Goal: Transaction & Acquisition: Purchase product/service

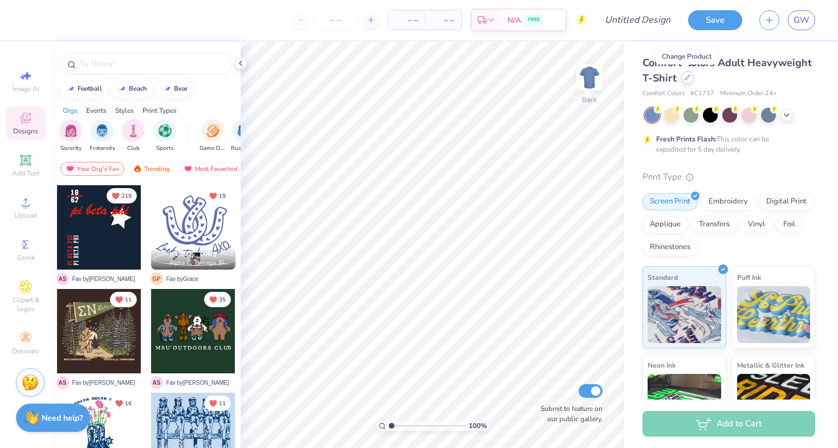
click at [687, 78] on icon at bounding box center [688, 78] width 6 height 6
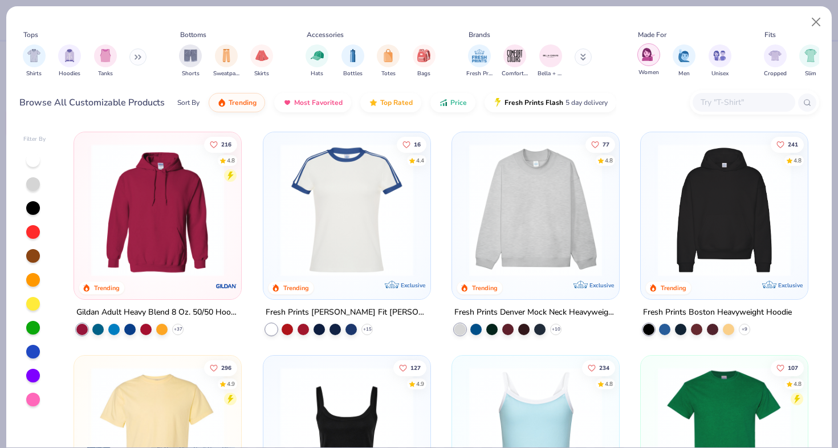
click at [649, 66] on div "filter for Women" at bounding box center [648, 54] width 23 height 23
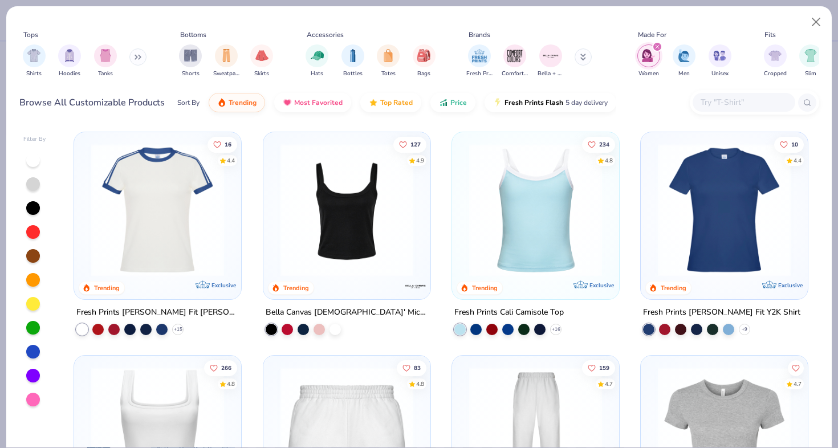
click at [203, 203] on img at bounding box center [158, 210] width 144 height 133
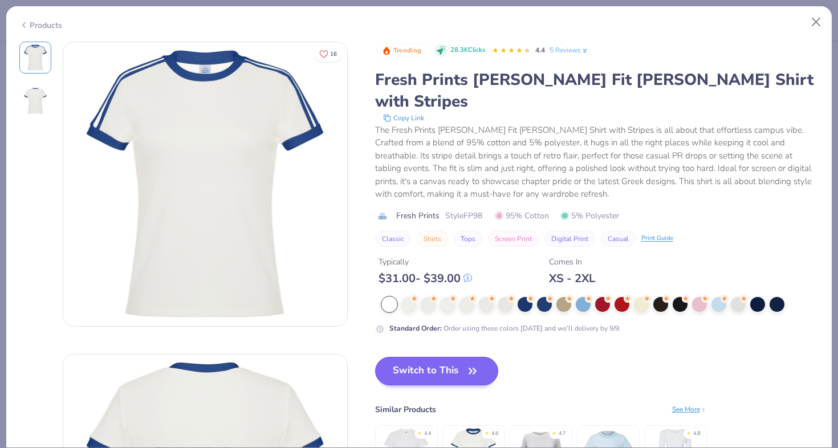
click at [429, 357] on button "Switch to This" at bounding box center [437, 371] width 124 height 29
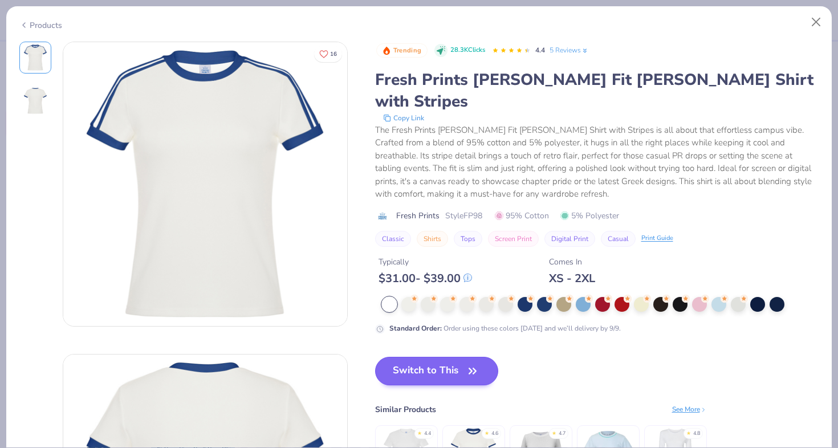
click at [443, 357] on button "Switch to This" at bounding box center [437, 371] width 124 height 29
click at [450, 357] on button "Switch to This" at bounding box center [437, 371] width 124 height 29
click at [411, 296] on div at bounding box center [408, 303] width 15 height 15
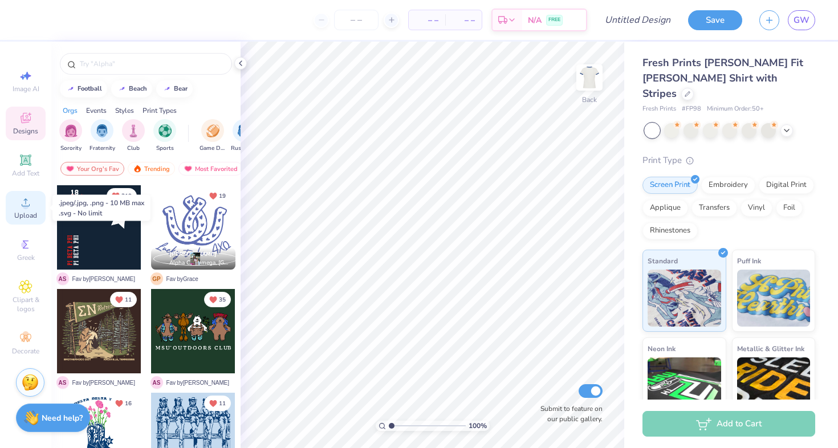
click at [25, 206] on icon at bounding box center [26, 202] width 8 height 8
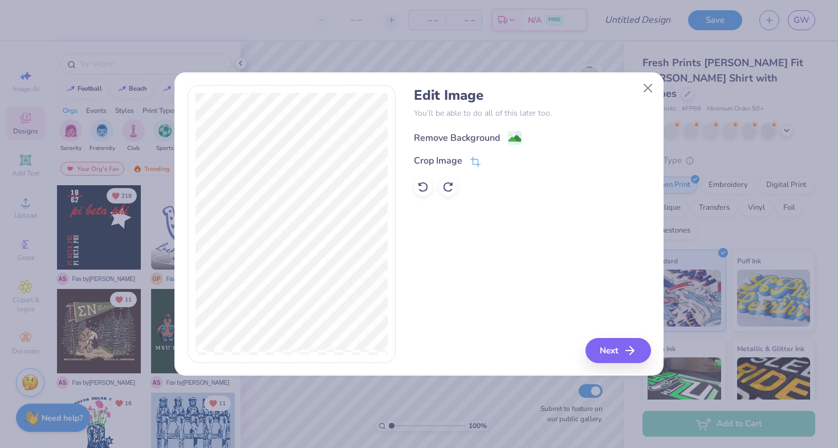
click at [466, 139] on div "Remove Background" at bounding box center [457, 138] width 86 height 14
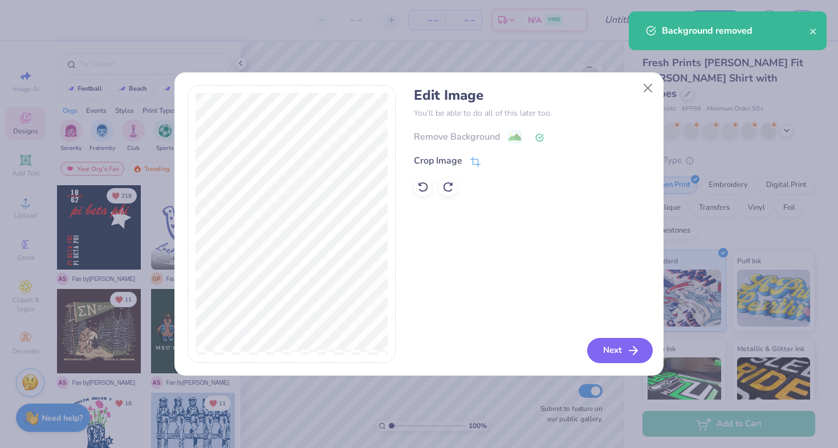
click at [625, 352] on button "Next" at bounding box center [620, 350] width 66 height 25
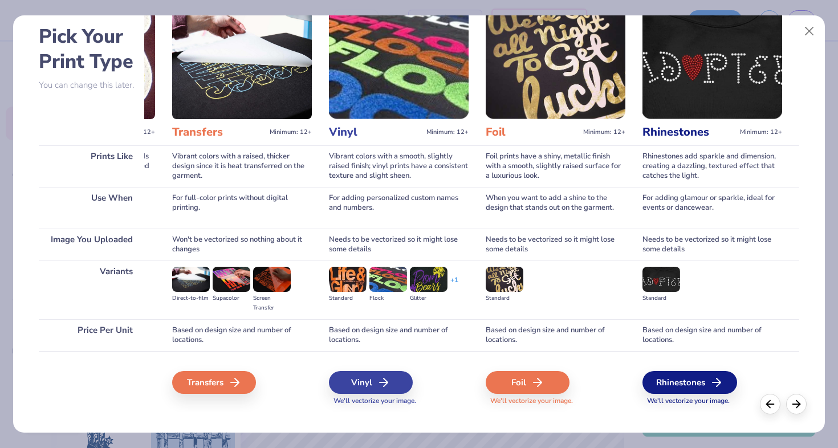
scroll to position [50, 0]
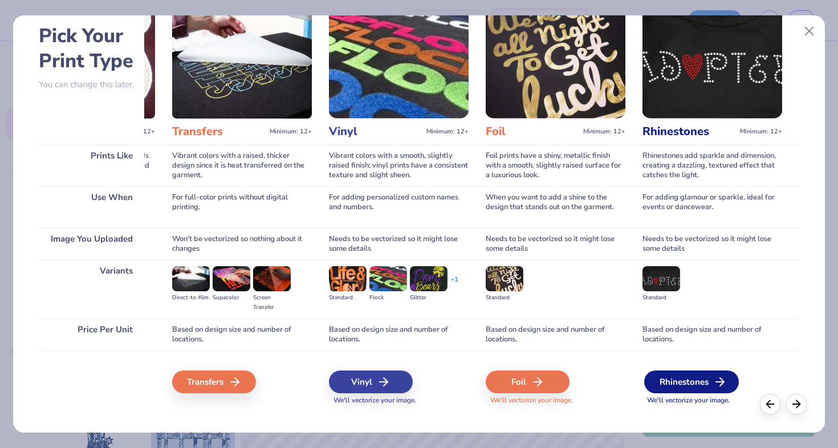
click at [710, 383] on div "Rhinestones" at bounding box center [691, 382] width 95 height 23
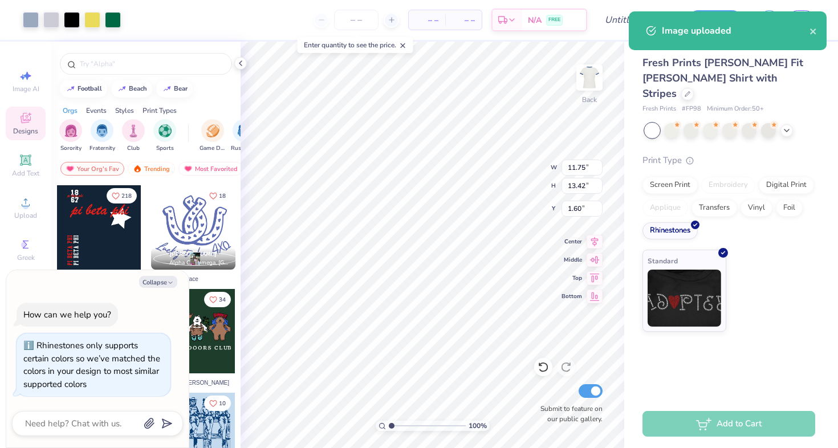
type textarea "x"
type input "1.60"
click at [34, 22] on div at bounding box center [31, 19] width 16 height 16
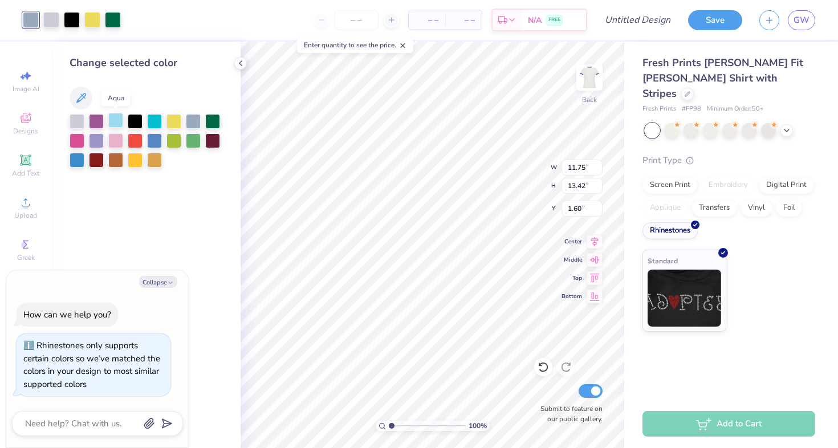
click at [114, 123] on div at bounding box center [115, 120] width 15 height 15
type textarea "x"
type input "0.50"
click at [583, 85] on img at bounding box center [590, 78] width 46 height 46
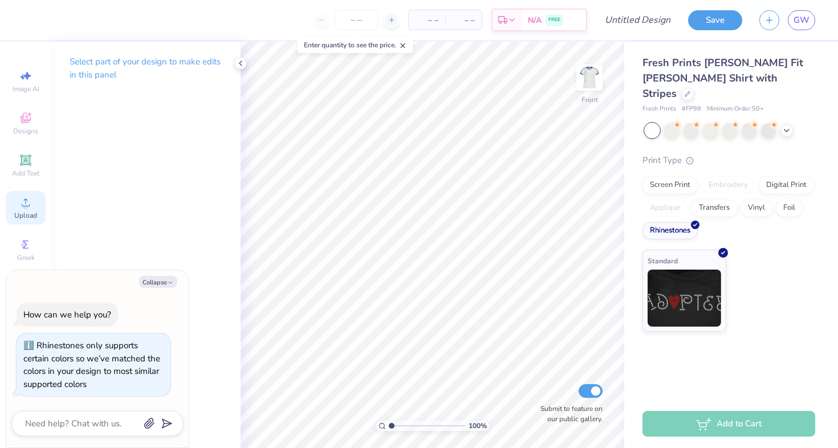
click at [16, 210] on div "Upload" at bounding box center [26, 208] width 40 height 34
click at [587, 78] on img at bounding box center [590, 78] width 46 height 46
click at [795, 26] on span "GW" at bounding box center [802, 20] width 16 height 13
click at [602, 79] on img at bounding box center [590, 78] width 46 height 46
click at [27, 203] on icon at bounding box center [26, 203] width 14 height 14
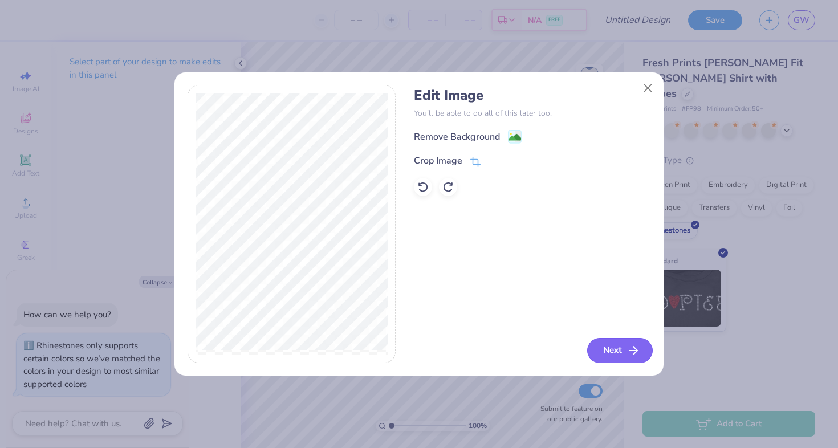
click at [624, 351] on button "Next" at bounding box center [620, 350] width 66 height 25
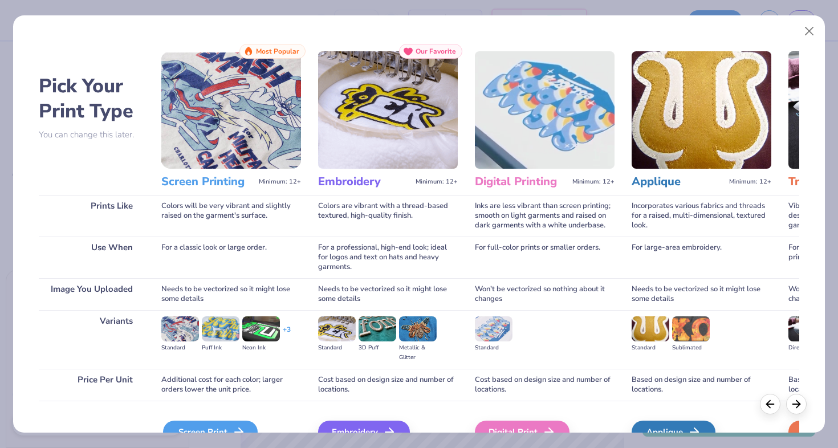
click at [237, 425] on div "Screen Print" at bounding box center [210, 432] width 95 height 23
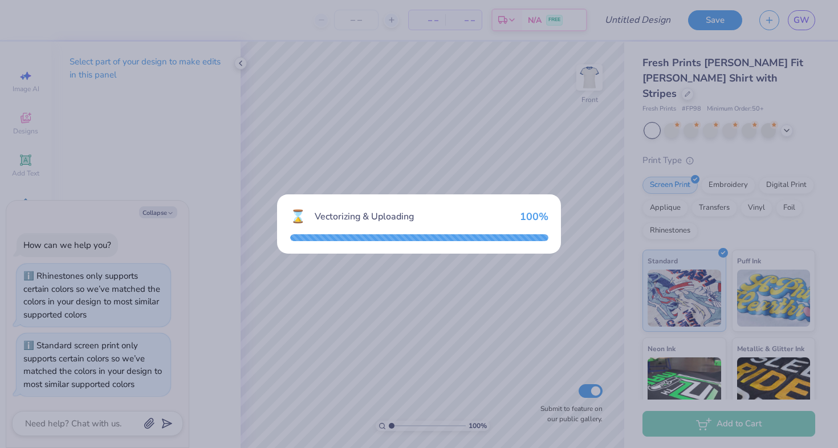
click at [357, 18] on div "⌛ Vectorizing & Uploading 100 %" at bounding box center [419, 224] width 838 height 448
type textarea "x"
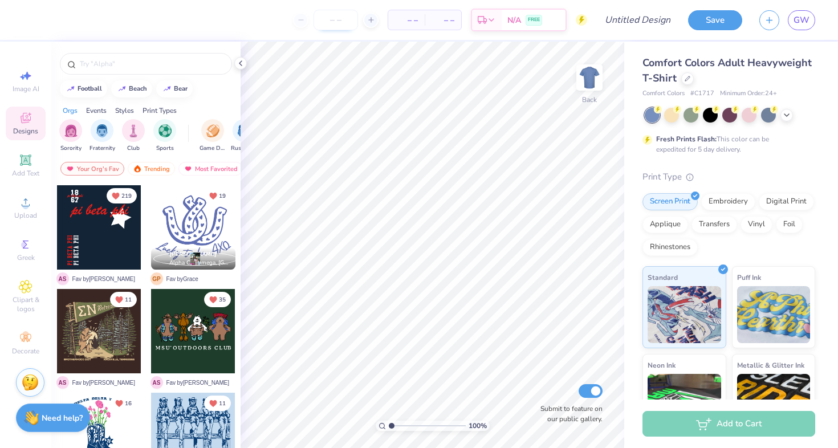
click at [340, 24] on input "number" at bounding box center [336, 20] width 44 height 21
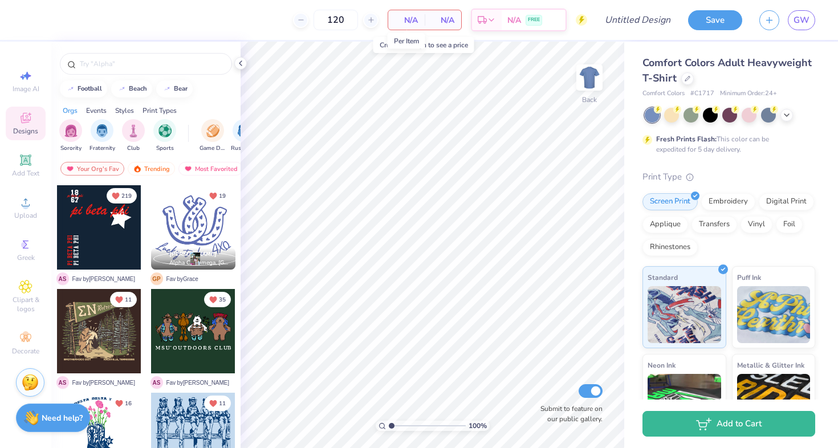
click at [409, 23] on span "N/A" at bounding box center [406, 20] width 23 height 12
click at [22, 208] on icon at bounding box center [26, 203] width 14 height 14
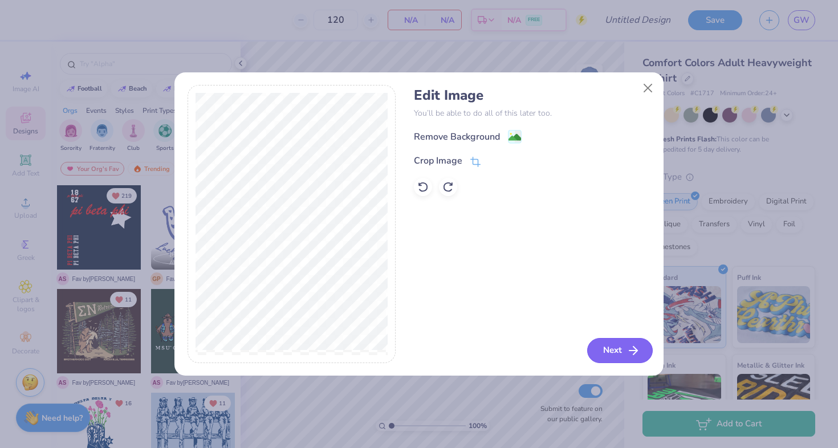
click at [627, 355] on icon "button" at bounding box center [634, 351] width 14 height 14
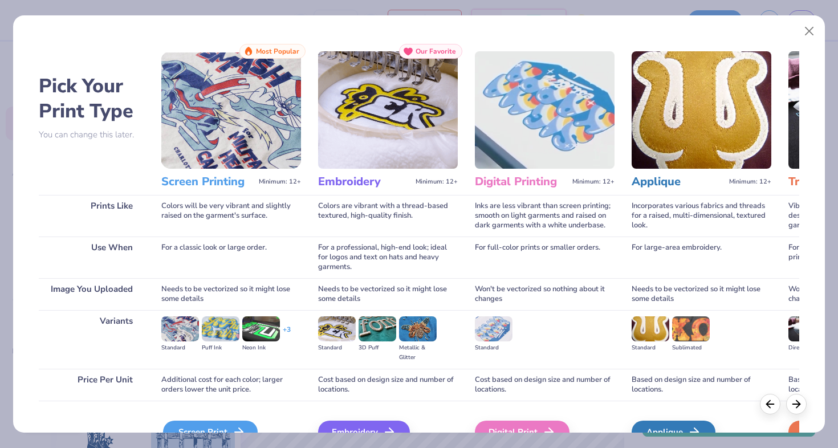
click at [180, 425] on div "Screen Print" at bounding box center [210, 432] width 95 height 23
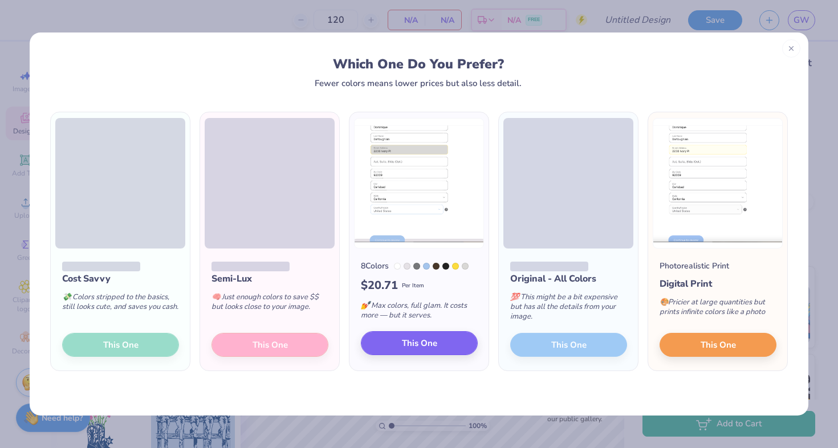
click at [434, 343] on span "This One" at bounding box center [419, 343] width 35 height 13
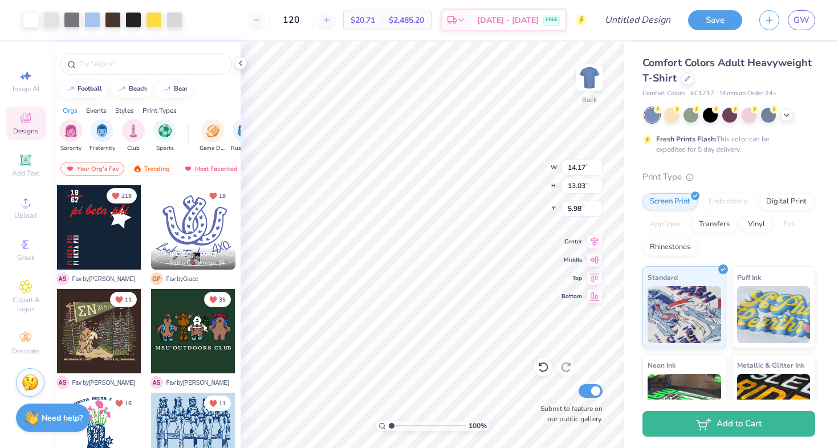
drag, startPoint x: 323, startPoint y: 21, endPoint x: 289, endPoint y: 19, distance: 33.7
click at [289, 19] on div "120" at bounding box center [292, 20] width 86 height 21
type input "200"
click at [29, 205] on circle at bounding box center [25, 206] width 6 height 6
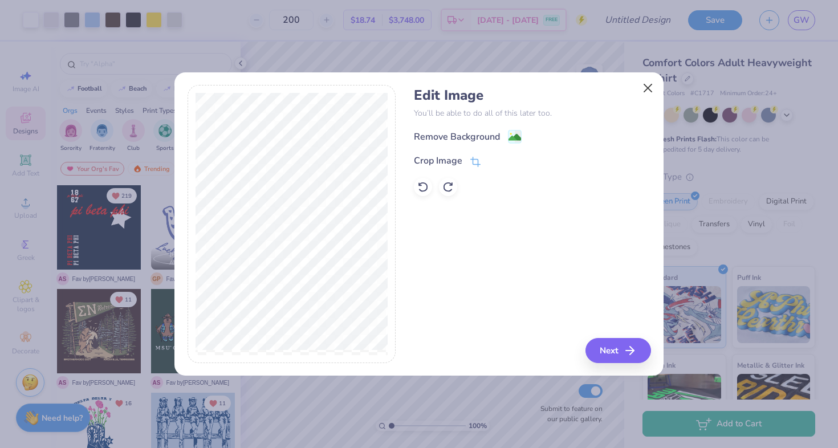
click at [649, 87] on button "Close" at bounding box center [648, 88] width 22 height 22
